Goal: Check status

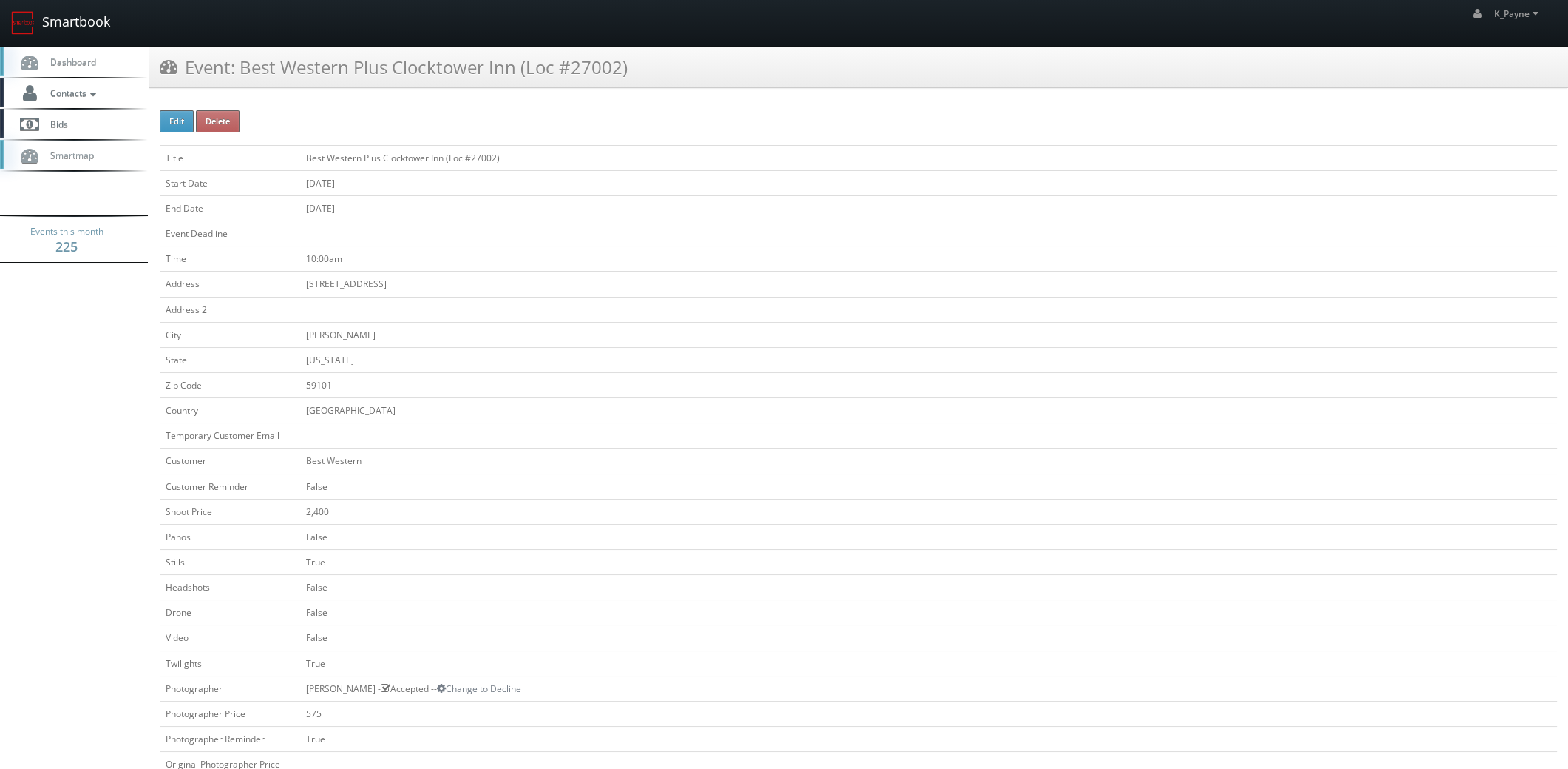
click at [81, 21] on link "Smartbook" at bounding box center [60, 23] width 121 height 45
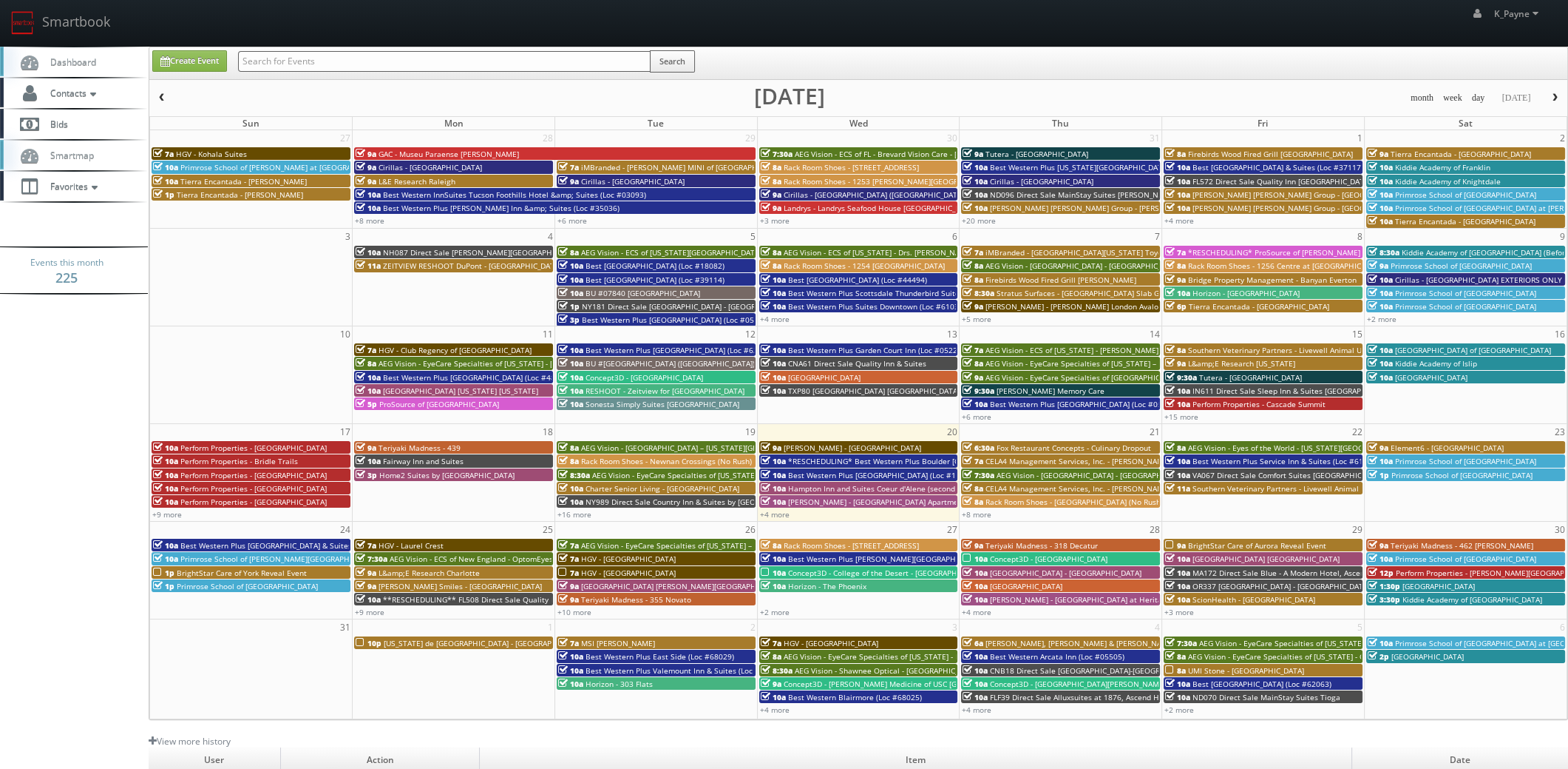
click at [262, 62] on input "text" at bounding box center [444, 61] width 412 height 21
type input "27002"
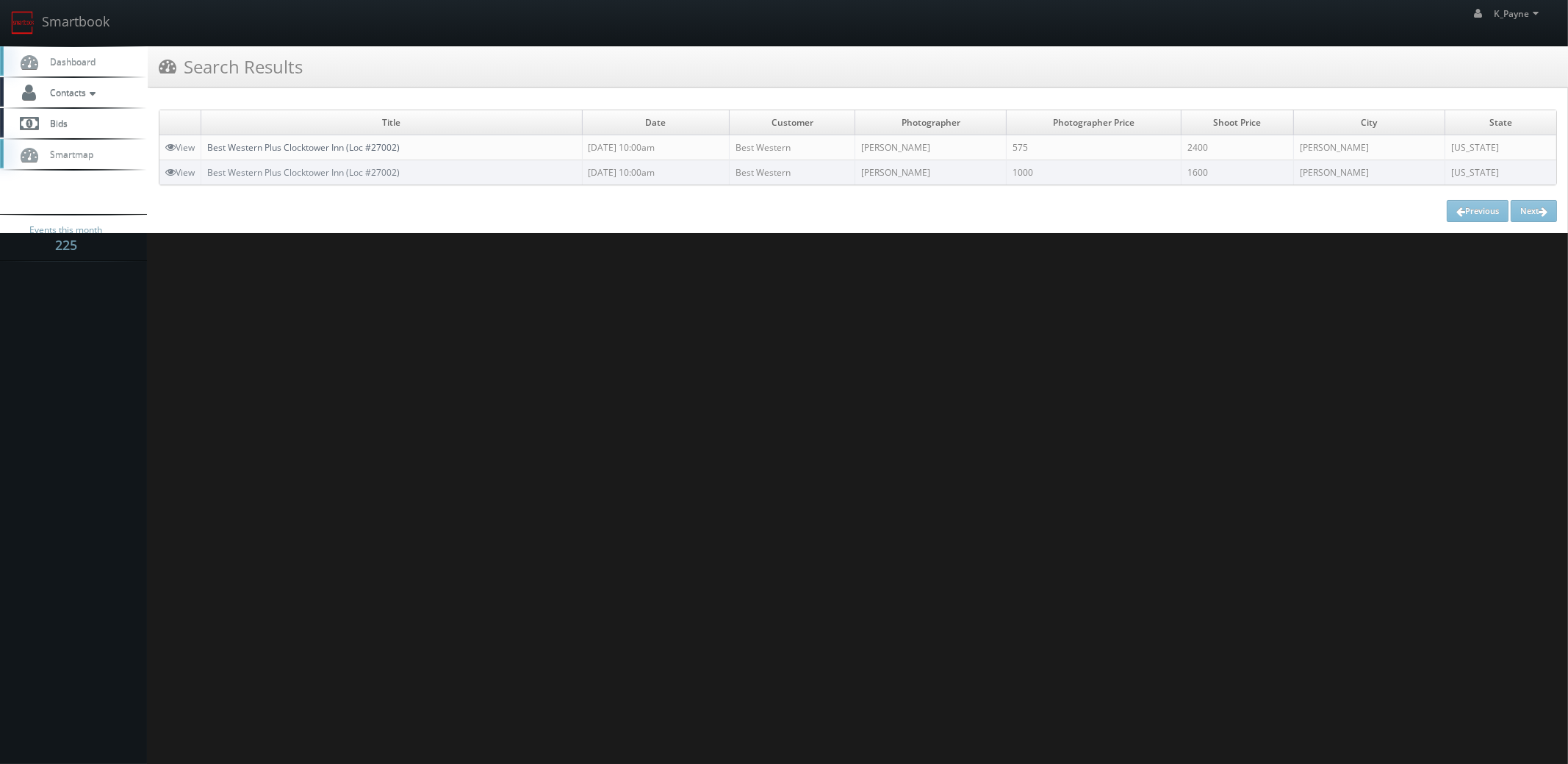
click at [382, 147] on link "Best Western Plus Clocktower Inn (Loc #27002)" at bounding box center [303, 147] width 192 height 13
